Goal: Transaction & Acquisition: Purchase product/service

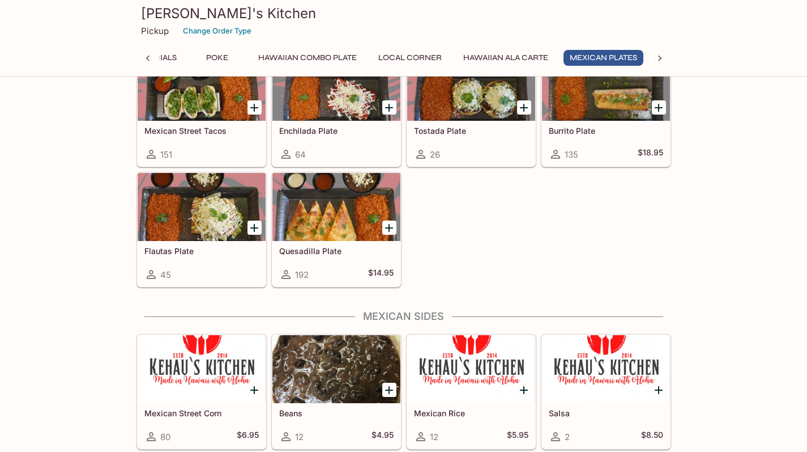
scroll to position [1760, 0]
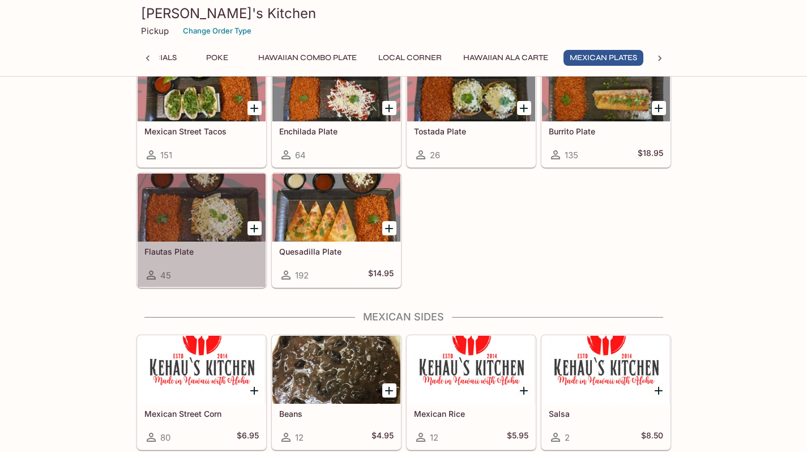
click at [180, 247] on h5 "Flautas Plate" at bounding box center [201, 251] width 114 height 10
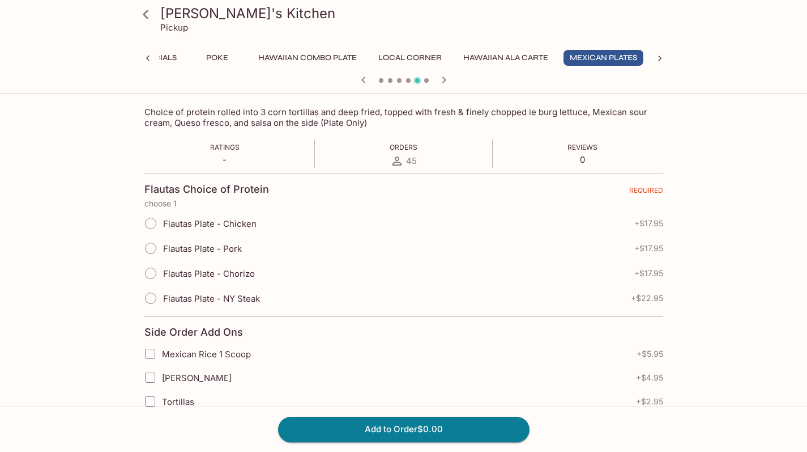
scroll to position [180, 0]
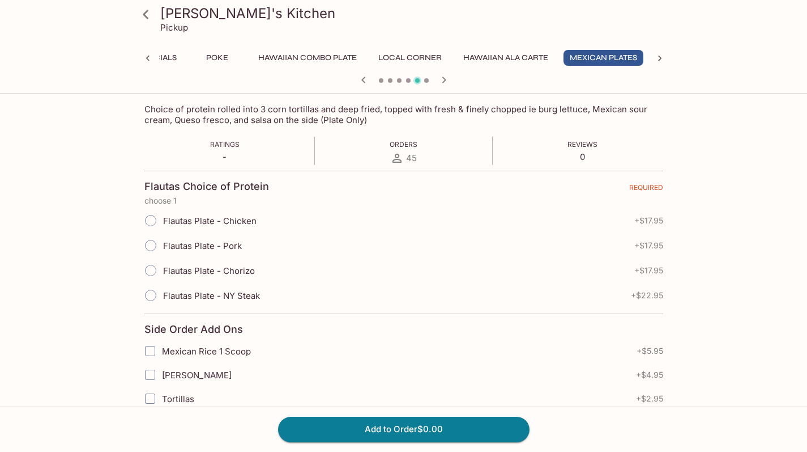
click at [154, 271] on input "Flautas Plate - Chorizo" at bounding box center [151, 270] width 24 height 24
radio input "true"
click at [403, 429] on button "Add to Order $17.95" at bounding box center [404, 428] width 252 height 25
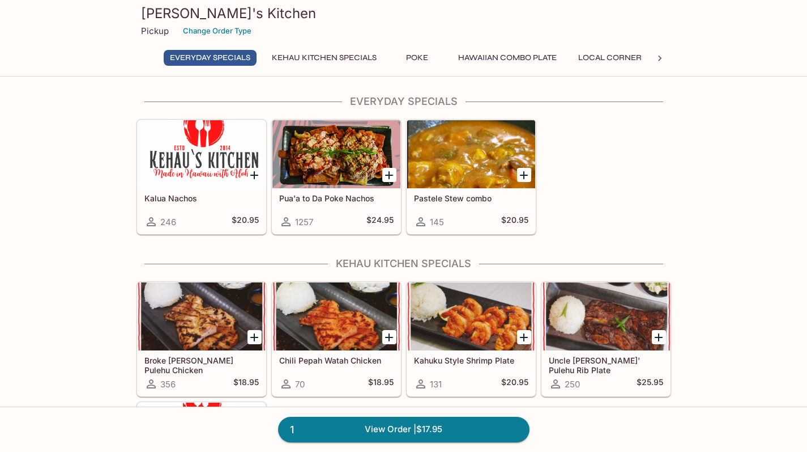
click at [407, 415] on div "1 View Order | $17.95" at bounding box center [403, 428] width 807 height 45
click at [407, 428] on link "1 View Order | $17.95" at bounding box center [404, 428] width 252 height 25
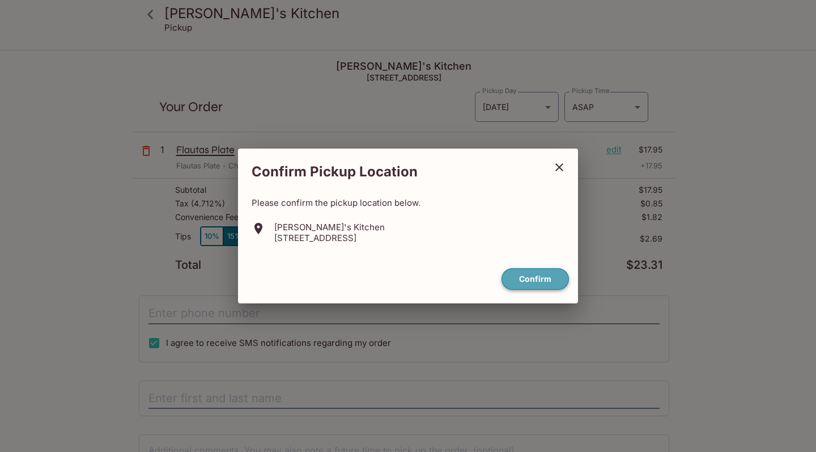
click at [548, 277] on button "Confirm" at bounding box center [534, 279] width 67 height 22
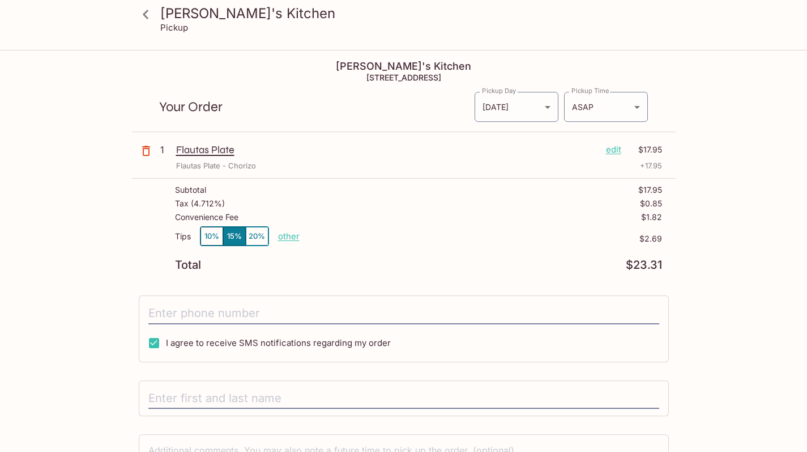
click at [224, 152] on p "Flautas Plate" at bounding box center [386, 149] width 421 height 12
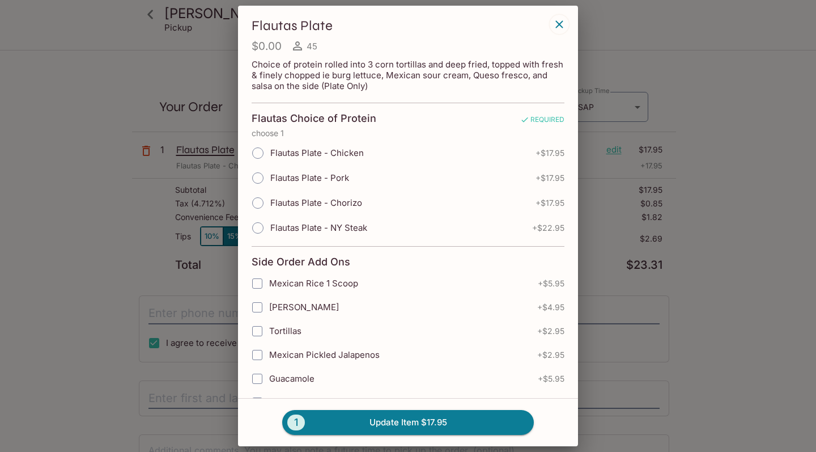
click at [211, 158] on div "Flautas Plate $0.00 45 Choice of protein rolled into 3 corn tortillas and deep …" at bounding box center [408, 226] width 816 height 452
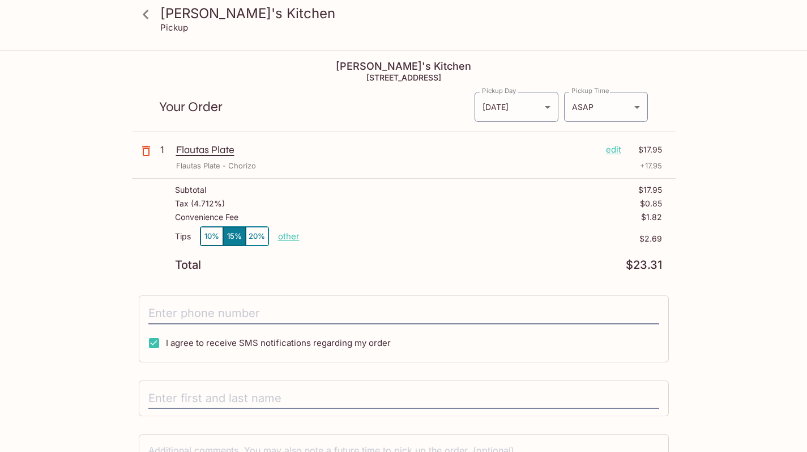
click at [211, 158] on div "Flautas Plate edit $17.95 Flautas Plate - Chorizo + 17.95" at bounding box center [419, 157] width 486 height 28
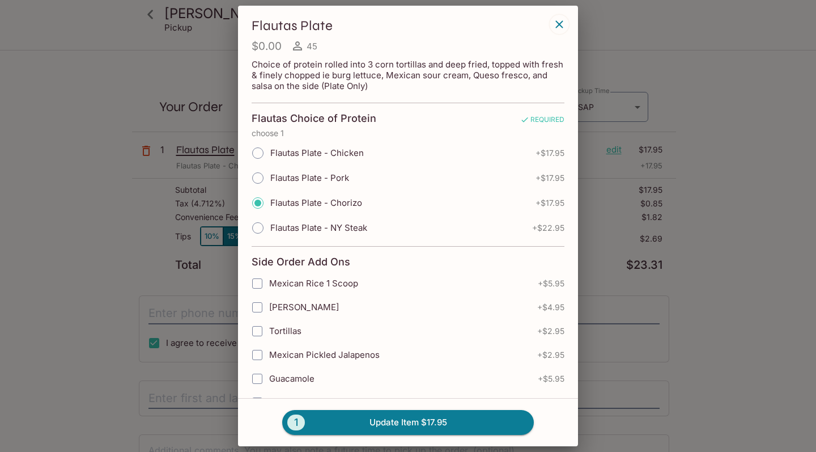
click at [127, 274] on div "Flautas Plate $0.00 45 Choice of protein rolled into 3 corn tortillas and deep …" at bounding box center [408, 226] width 816 height 452
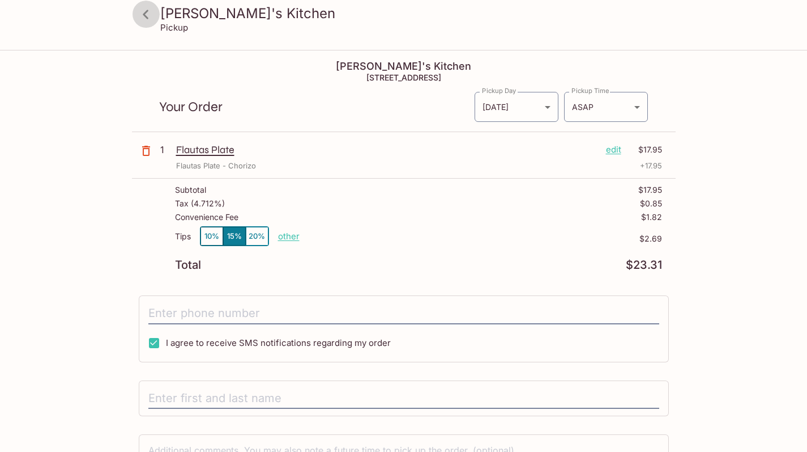
click at [149, 8] on icon at bounding box center [146, 15] width 20 height 20
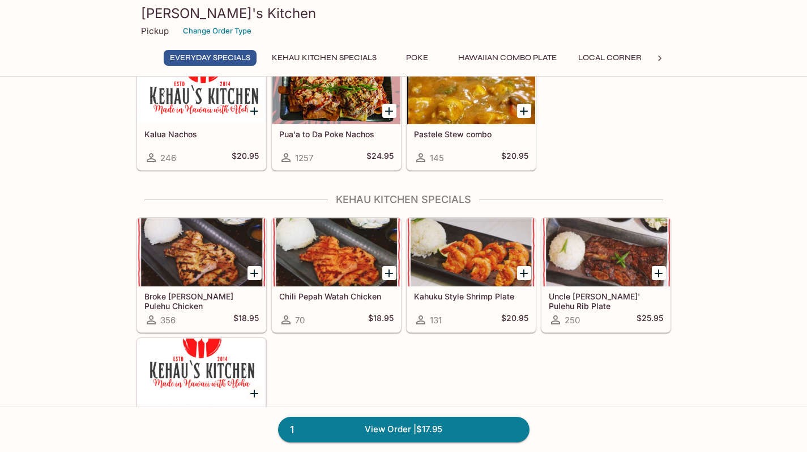
scroll to position [67, 0]
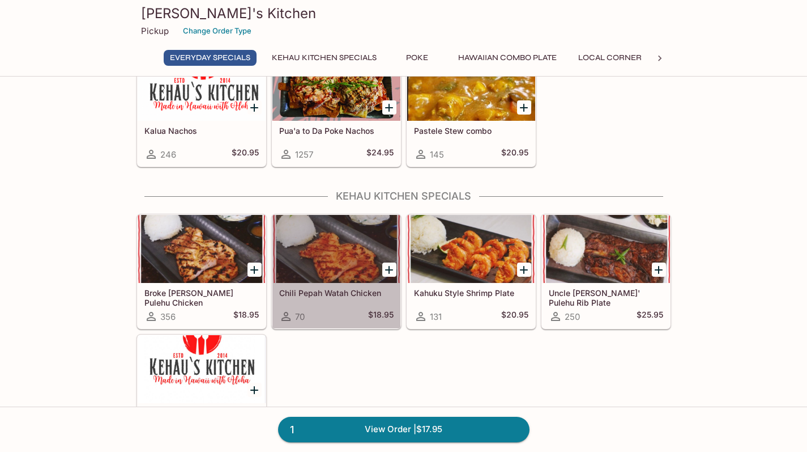
click at [288, 305] on div "Chili Pepah Watah Chicken 70 $18.95" at bounding box center [337, 305] width 128 height 45
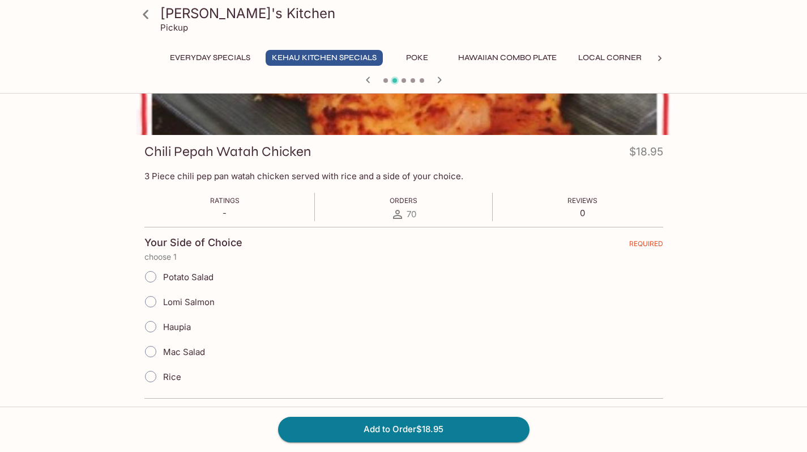
scroll to position [116, 0]
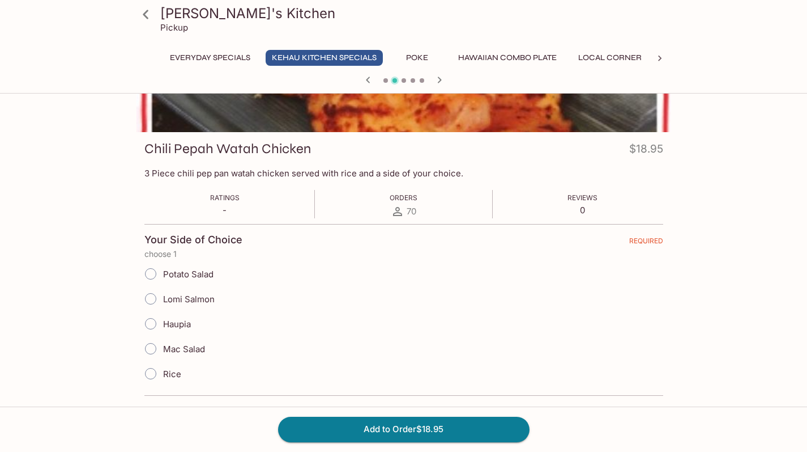
scroll to position [67, 0]
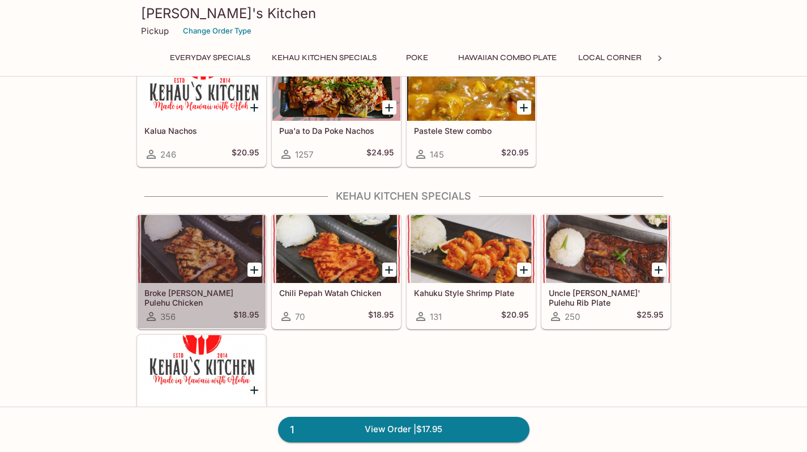
click at [227, 245] on div at bounding box center [202, 249] width 128 height 68
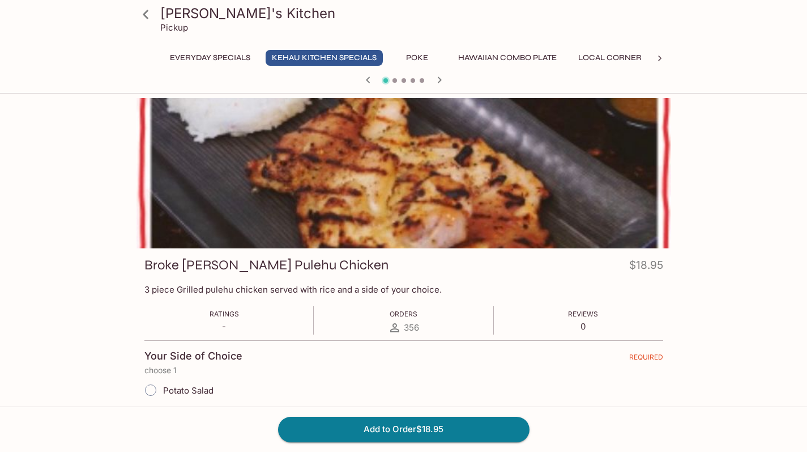
scroll to position [67, 0]
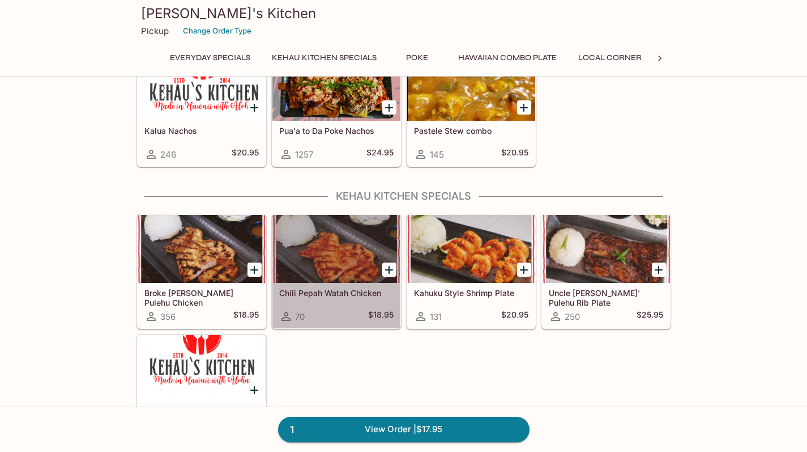
click at [311, 272] on div at bounding box center [337, 249] width 128 height 68
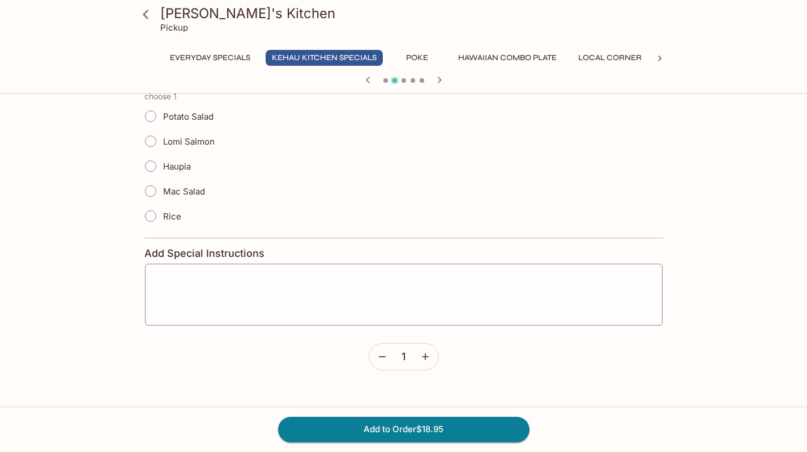
scroll to position [276, 0]
click at [168, 211] on span "Rice" at bounding box center [172, 213] width 18 height 11
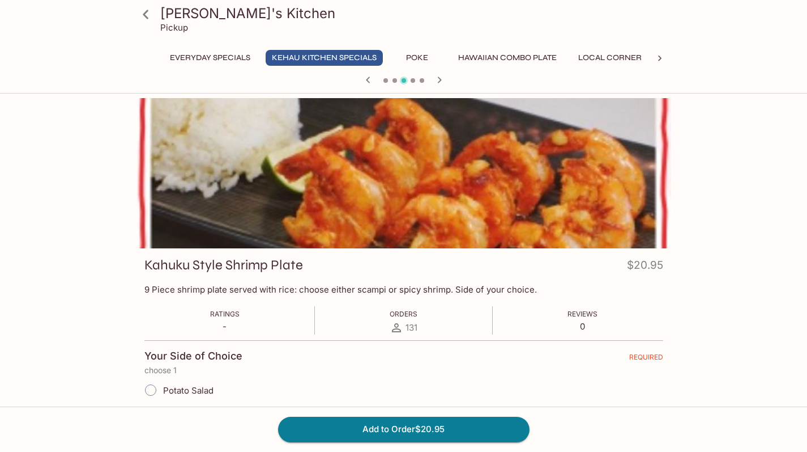
scroll to position [0, 0]
click at [147, 15] on icon at bounding box center [146, 15] width 20 height 20
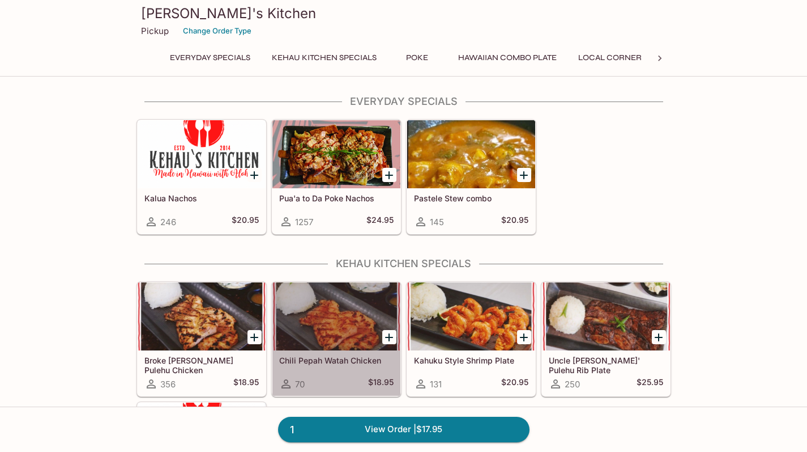
click at [352, 356] on h5 "Chili Pepah Watah Chicken" at bounding box center [336, 360] width 114 height 10
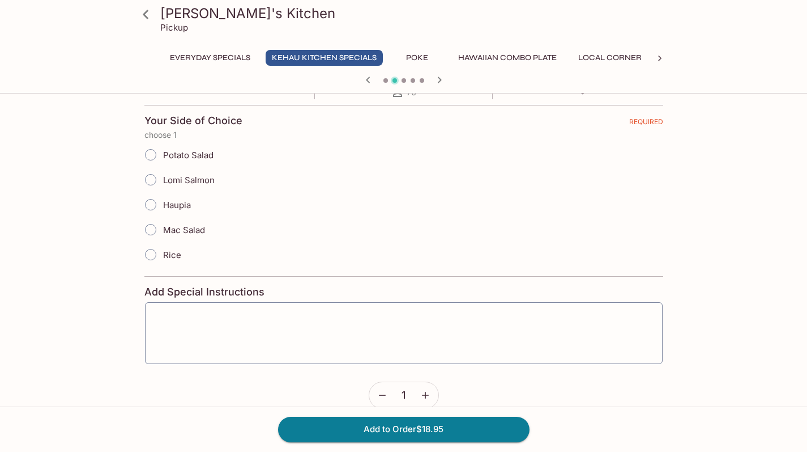
scroll to position [212, 0]
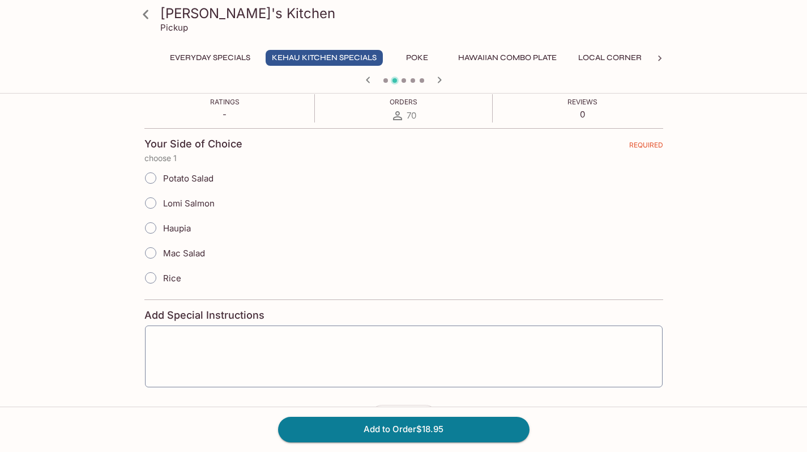
click at [154, 275] on input "Rice" at bounding box center [151, 278] width 24 height 24
radio input "true"
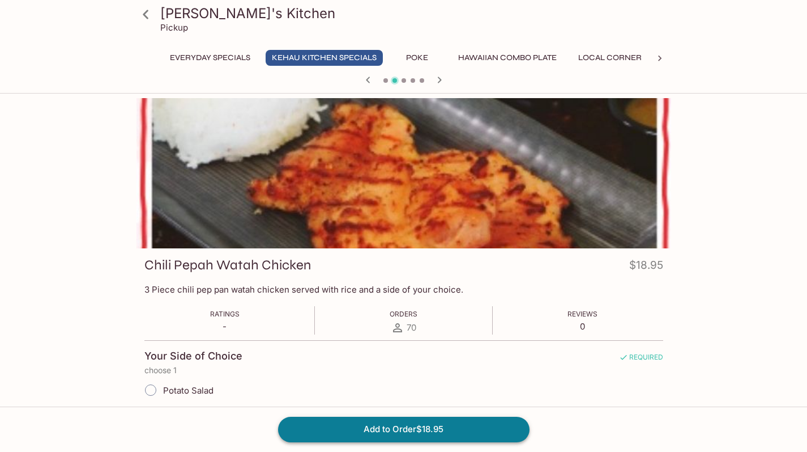
scroll to position [0, 0]
click at [422, 429] on button "Add to Order $18.95" at bounding box center [404, 428] width 252 height 25
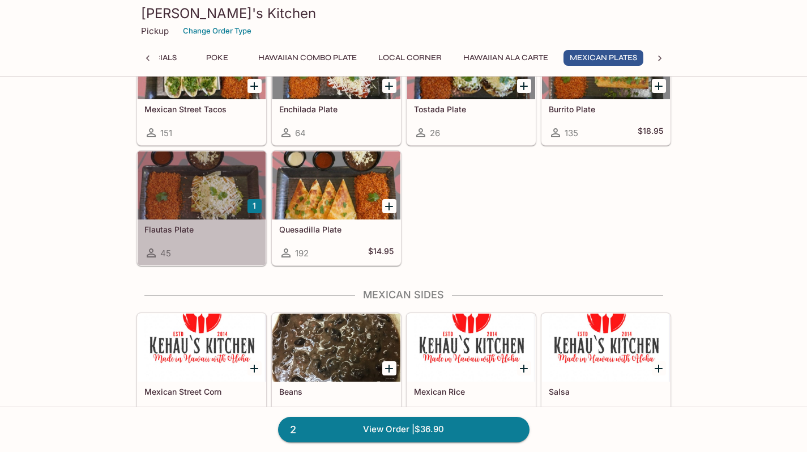
click at [203, 230] on h5 "Flautas Plate" at bounding box center [201, 229] width 114 height 10
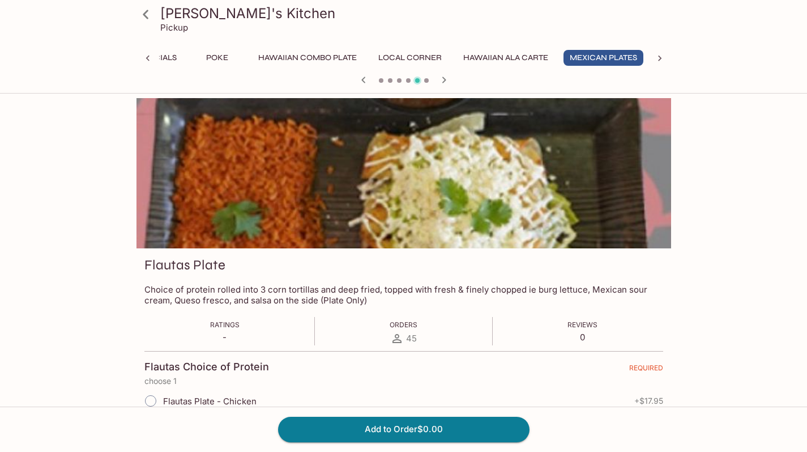
click at [144, 11] on icon at bounding box center [146, 15] width 20 height 20
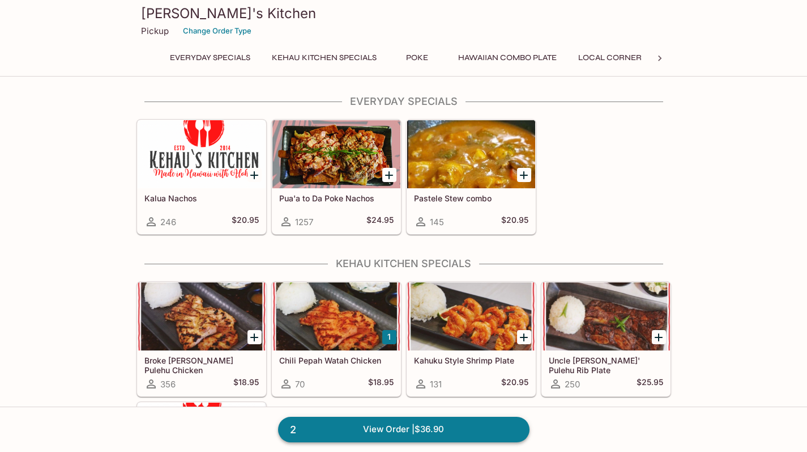
click at [447, 427] on link "2 View Order | $36.90" at bounding box center [404, 428] width 252 height 25
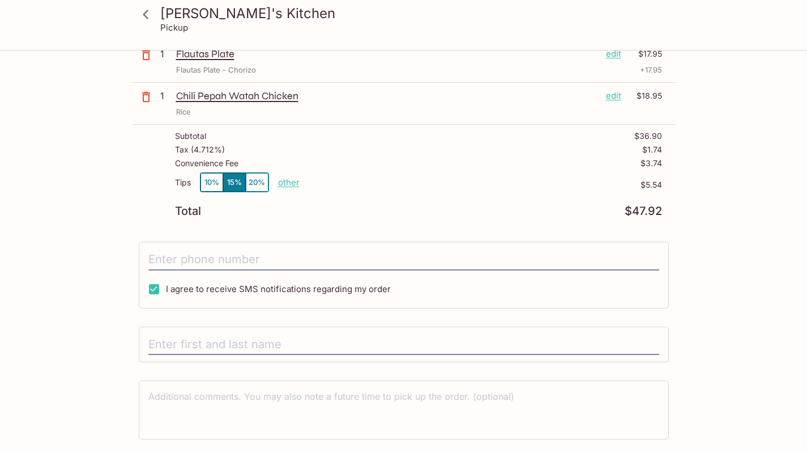
scroll to position [101, 0]
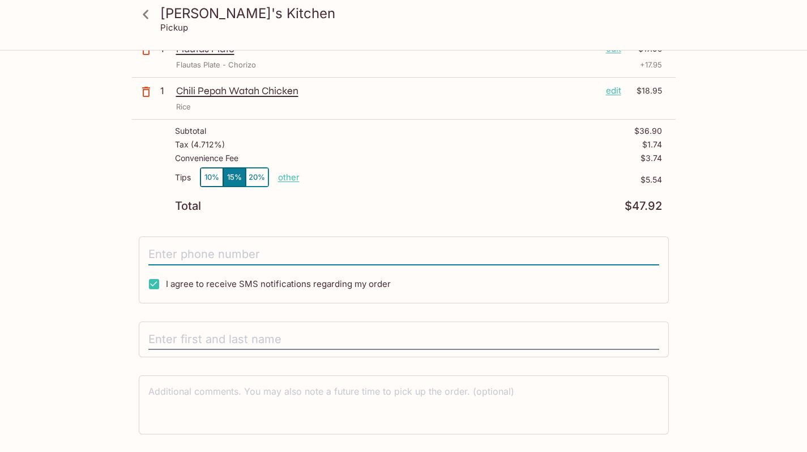
type input "0"
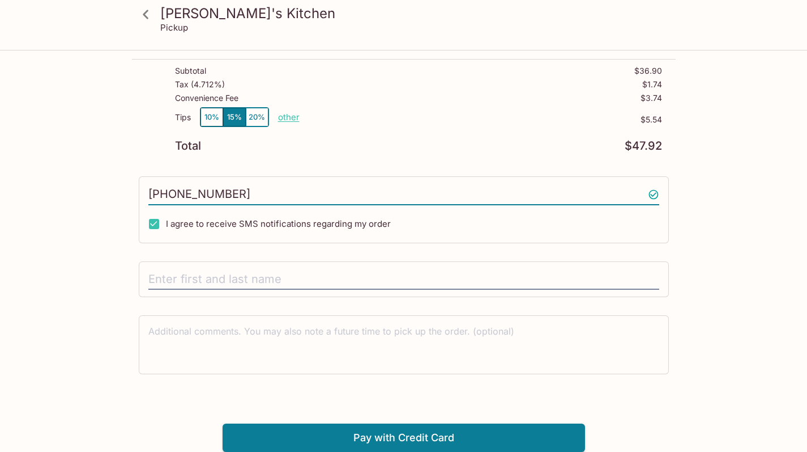
scroll to position [160, 0]
type input "[PHONE_NUMBER]"
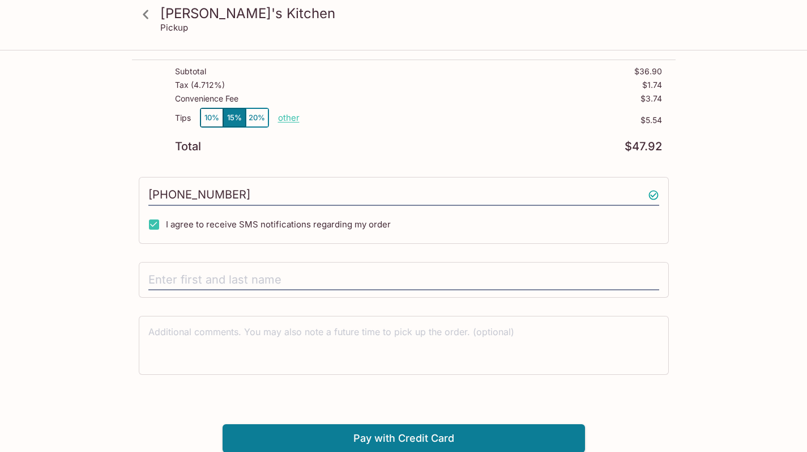
click at [438, 262] on div at bounding box center [404, 280] width 530 height 36
click at [438, 268] on div at bounding box center [404, 280] width 530 height 36
click at [438, 267] on div at bounding box center [404, 280] width 530 height 36
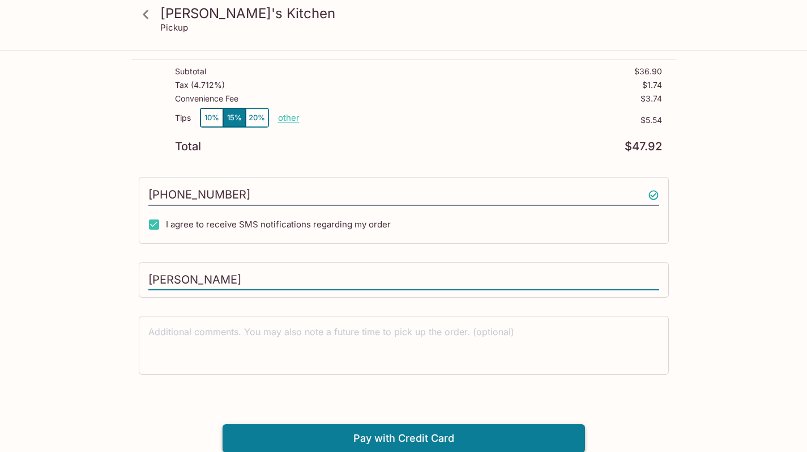
type input "[PERSON_NAME]"
click at [439, 440] on button "Pay with Credit Card" at bounding box center [404, 438] width 363 height 28
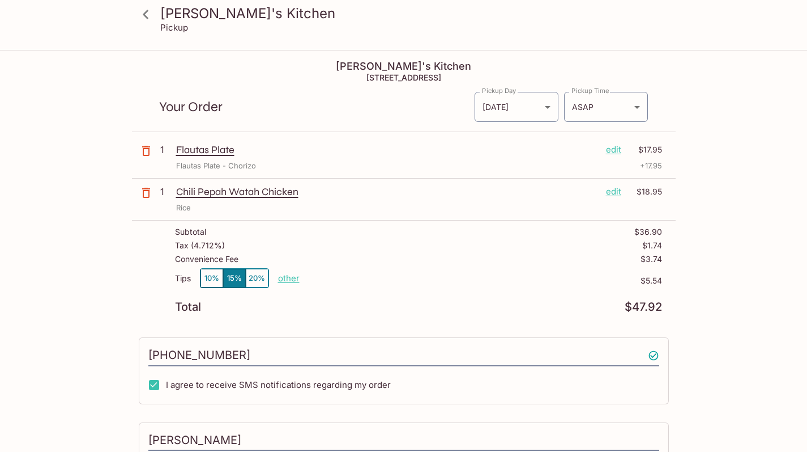
scroll to position [0, 0]
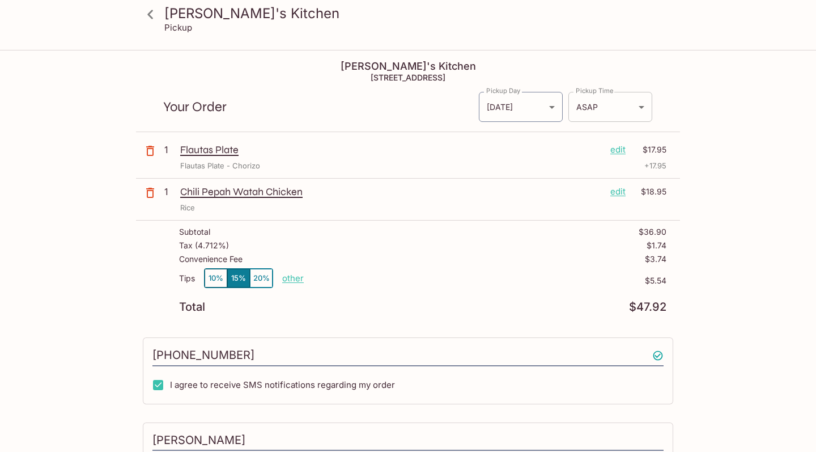
click at [585, 105] on body "Kehau's Kitchen Pickup [PERSON_NAME]'s Kitchen 98-[STREET_ADDRESS] Your Order P…" at bounding box center [408, 277] width 816 height 452
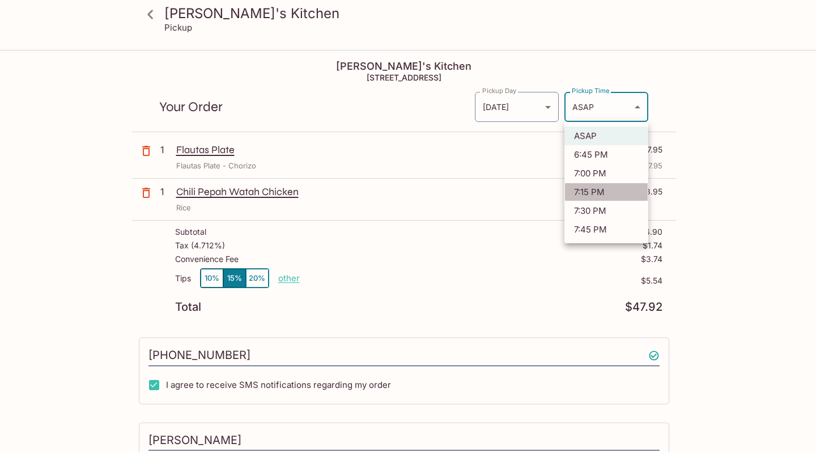
click at [605, 189] on li "7:15 PM" at bounding box center [606, 191] width 84 height 19
type input "[DATE]T05:15:08.997982Z"
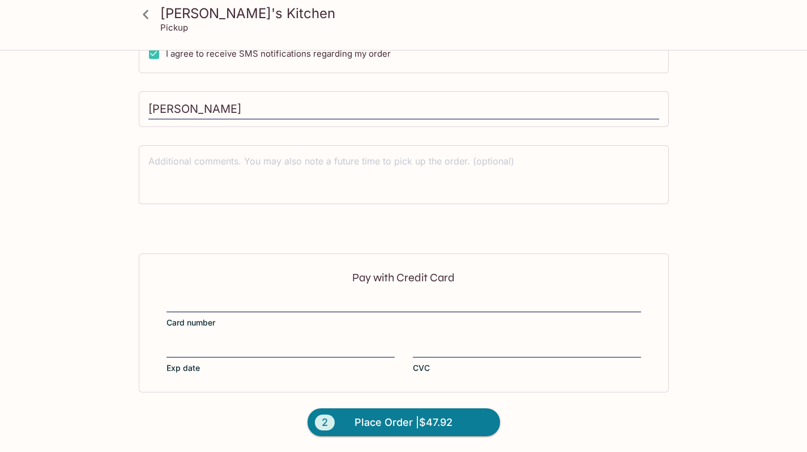
scroll to position [330, 0]
click at [701, 337] on div "Kehau's Kitchen Pickup [PERSON_NAME]'s Kitchen 98-[STREET_ADDRESS] Your Order P…" at bounding box center [403, 86] width 725 height 731
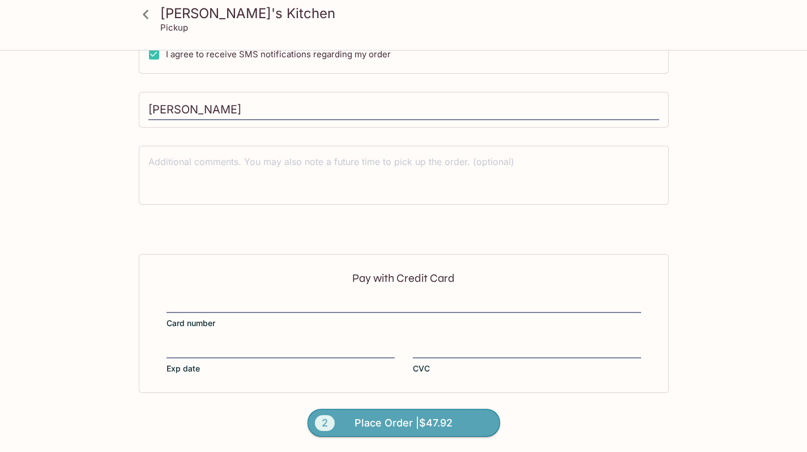
drag, startPoint x: 375, startPoint y: 422, endPoint x: 510, endPoint y: 265, distance: 206.5
click at [510, 265] on form "Pay with Credit Card Card number Exp date CVC 2 Place Order | $47.92" at bounding box center [404, 353] width 544 height 198
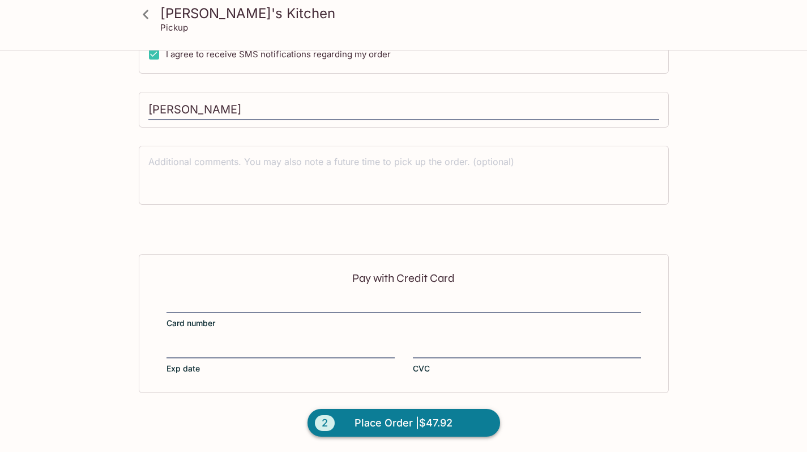
click at [447, 424] on span "Place Order | $47.92" at bounding box center [404, 423] width 98 height 18
